Goal: Task Accomplishment & Management: Manage account settings

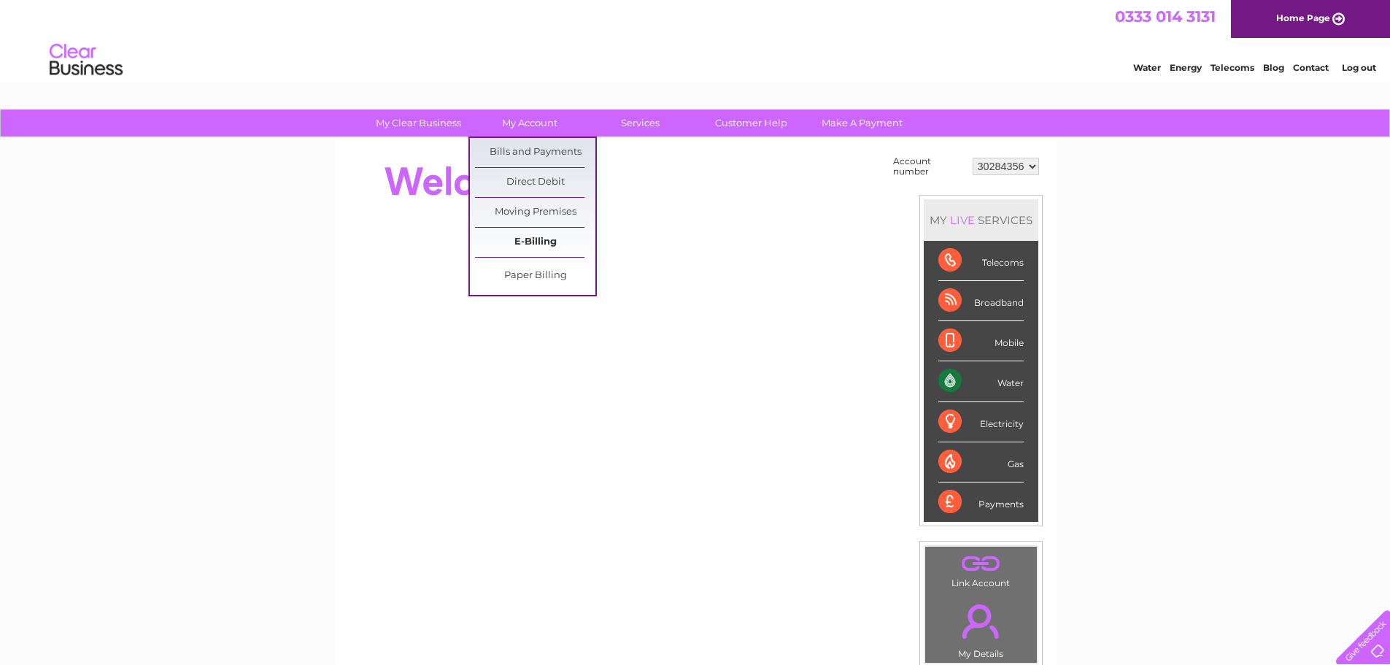
click at [545, 232] on link "E-Billing" at bounding box center [535, 242] width 120 height 29
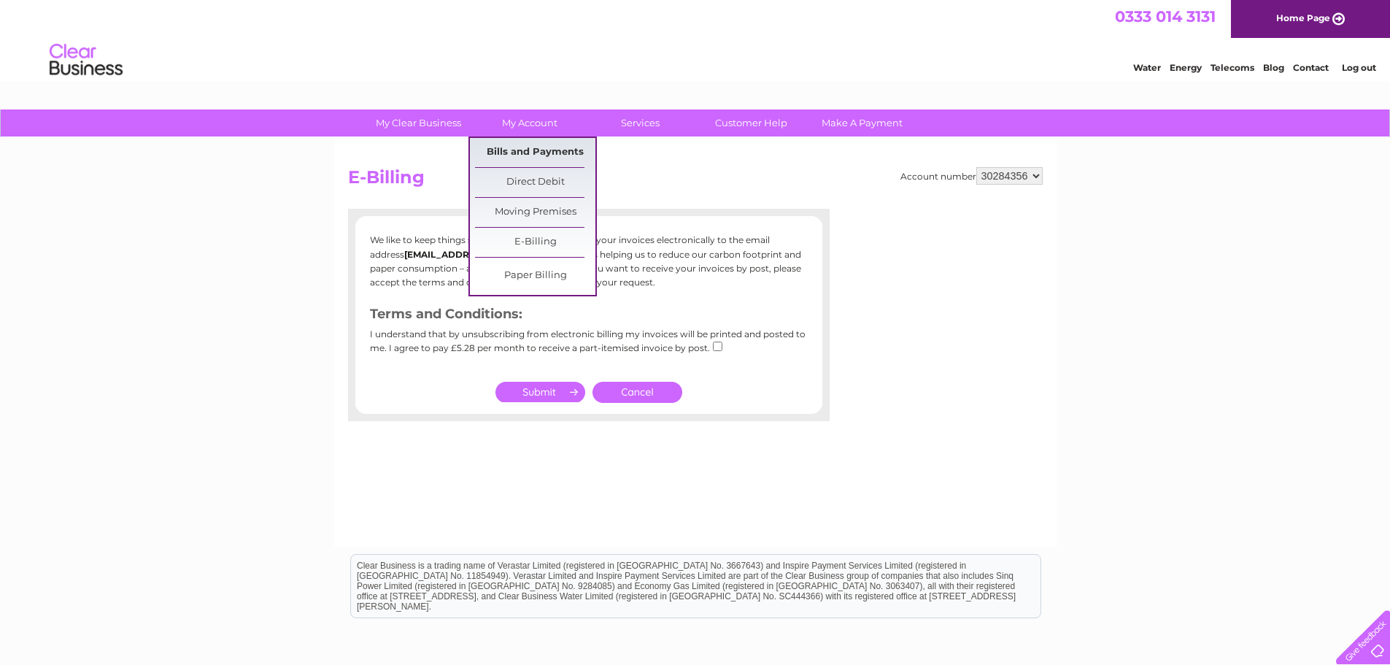
click at [560, 155] on link "Bills and Payments" at bounding box center [535, 152] width 120 height 29
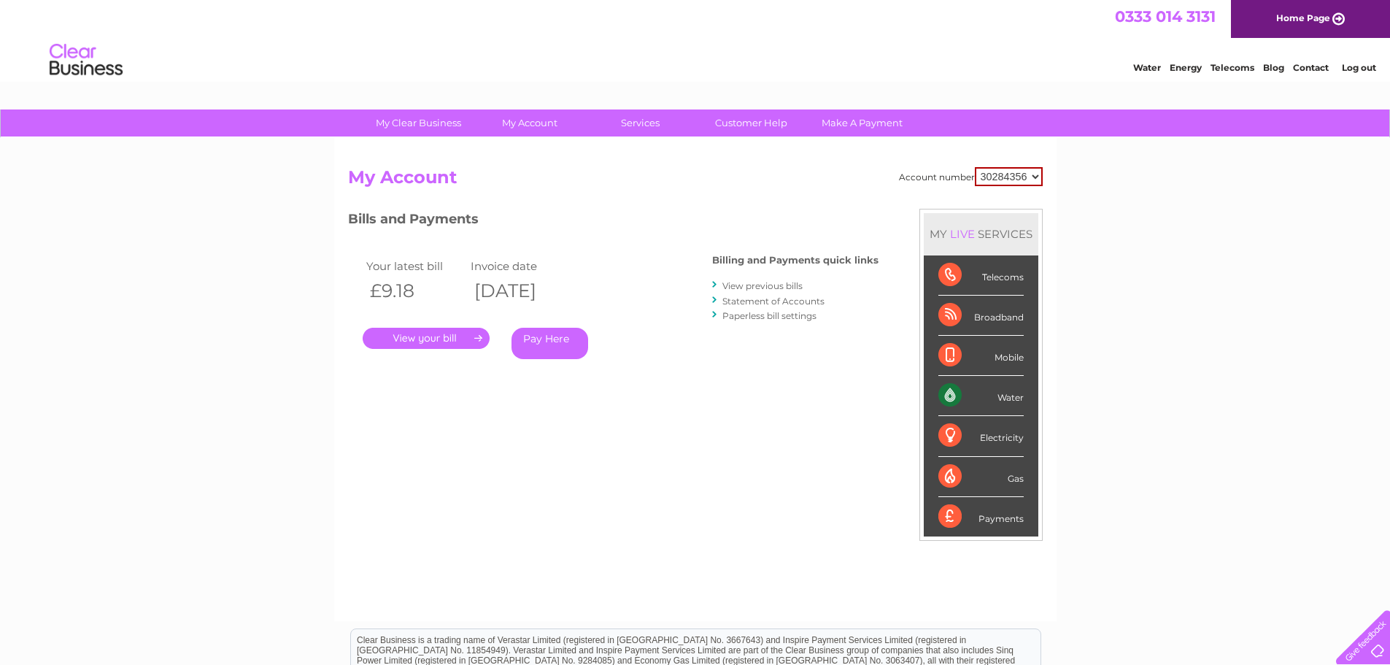
scroll to position [73, 0]
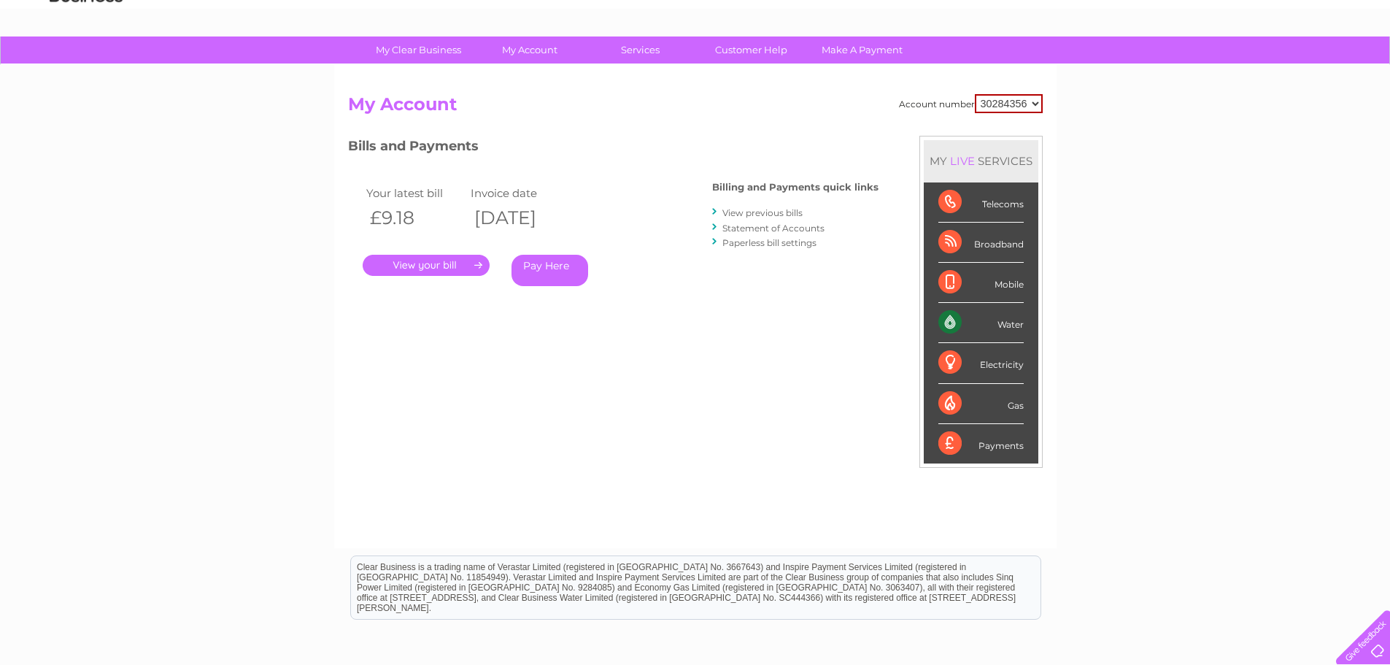
click at [459, 265] on link "." at bounding box center [426, 265] width 127 height 21
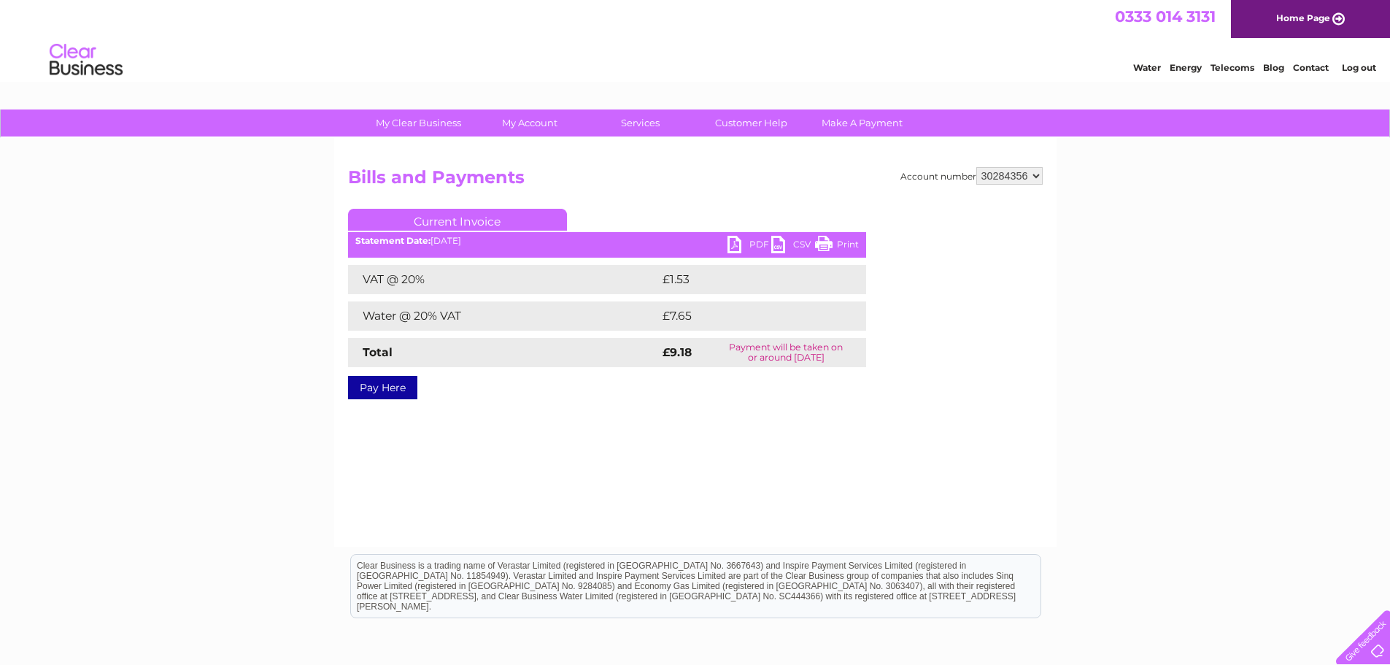
click at [755, 242] on link "PDF" at bounding box center [750, 246] width 44 height 21
